Goal: Information Seeking & Learning: Learn about a topic

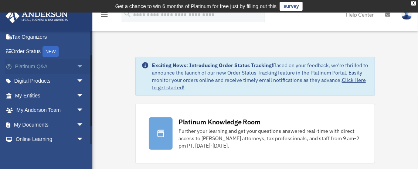
scroll to position [55, 0]
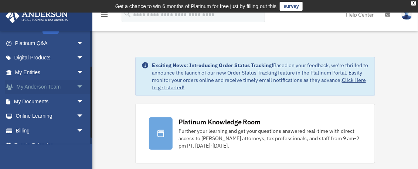
click at [53, 87] on link "My [PERSON_NAME] Team arrow_drop_down" at bounding box center [50, 87] width 90 height 15
click at [78, 87] on span "arrow_drop_down" at bounding box center [83, 87] width 15 height 15
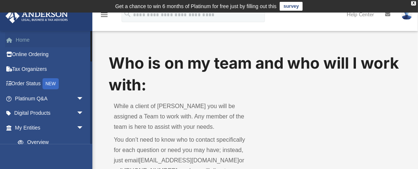
click at [28, 38] on link "Home" at bounding box center [50, 40] width 90 height 15
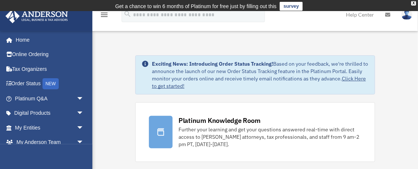
click at [216, 120] on div "Platinum Knowledge Room" at bounding box center [219, 120] width 82 height 9
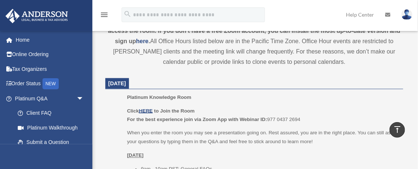
scroll to position [314, 0]
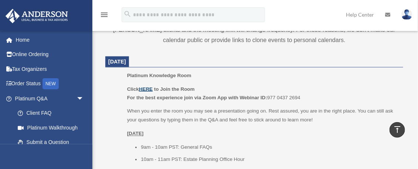
click at [149, 89] on u "HERE" at bounding box center [146, 89] width 14 height 6
